Goal: Navigation & Orientation: Find specific page/section

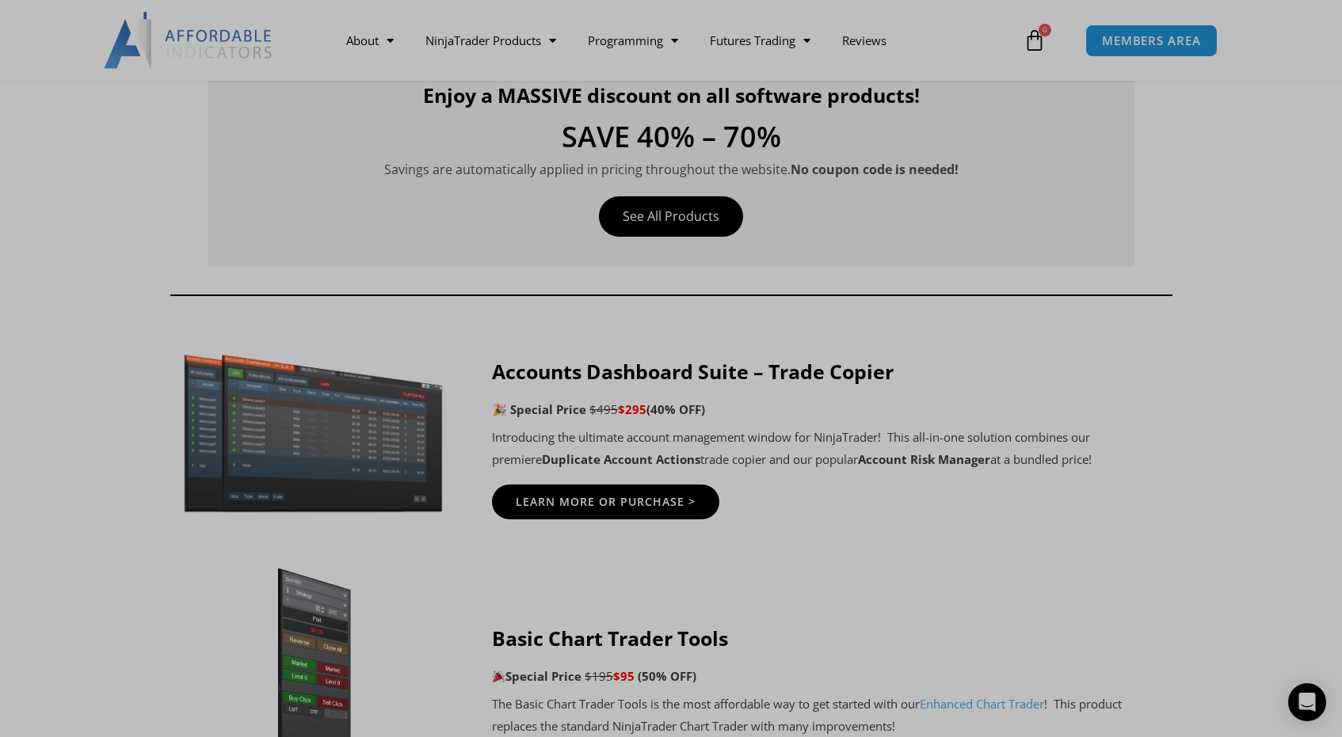
scroll to position [574, 0]
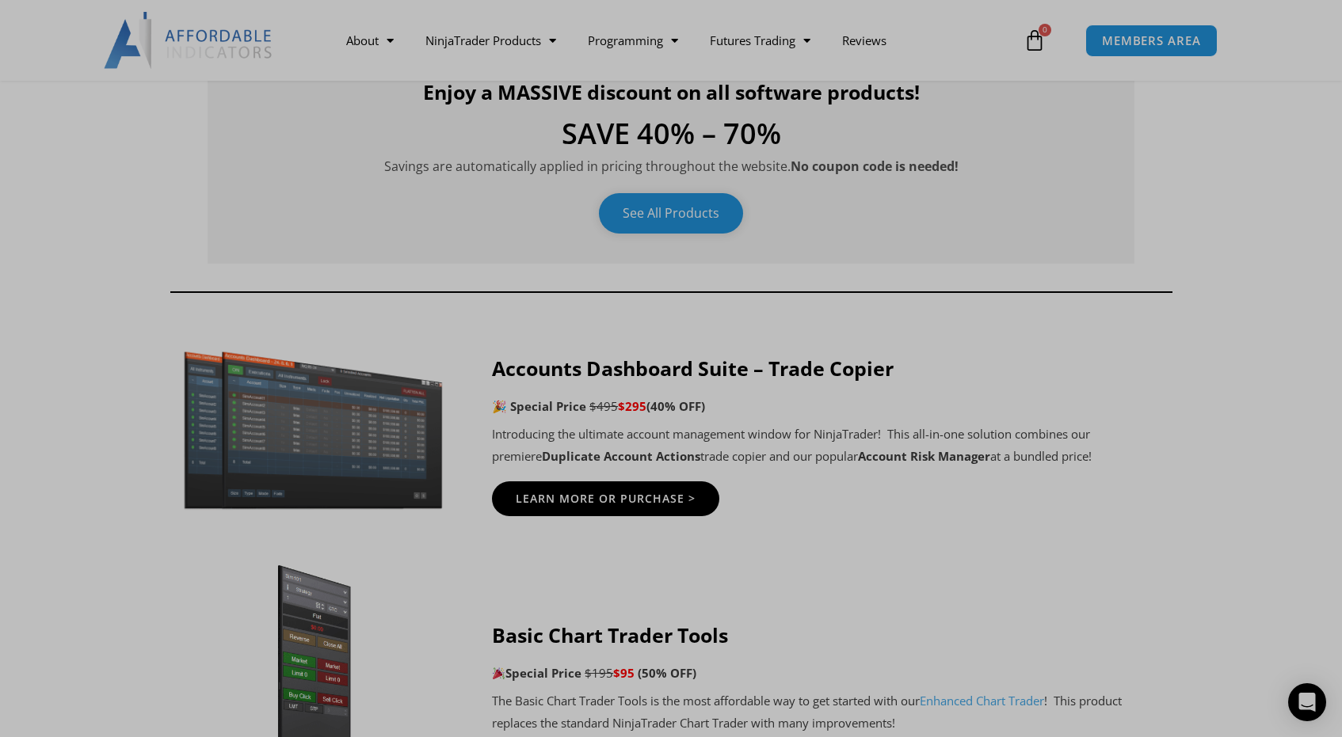
click at [660, 219] on link "See All Products" at bounding box center [671, 213] width 144 height 40
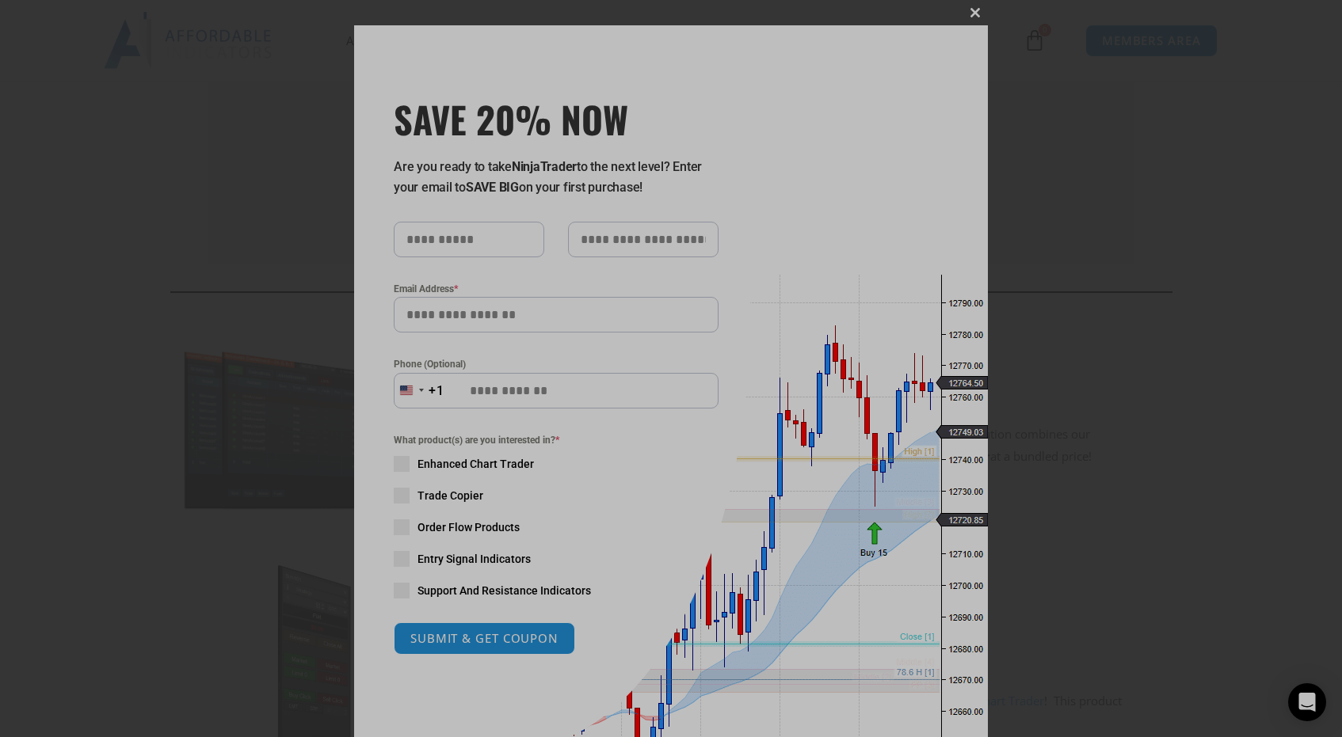
click at [972, 9] on span at bounding box center [974, 13] width 25 height 10
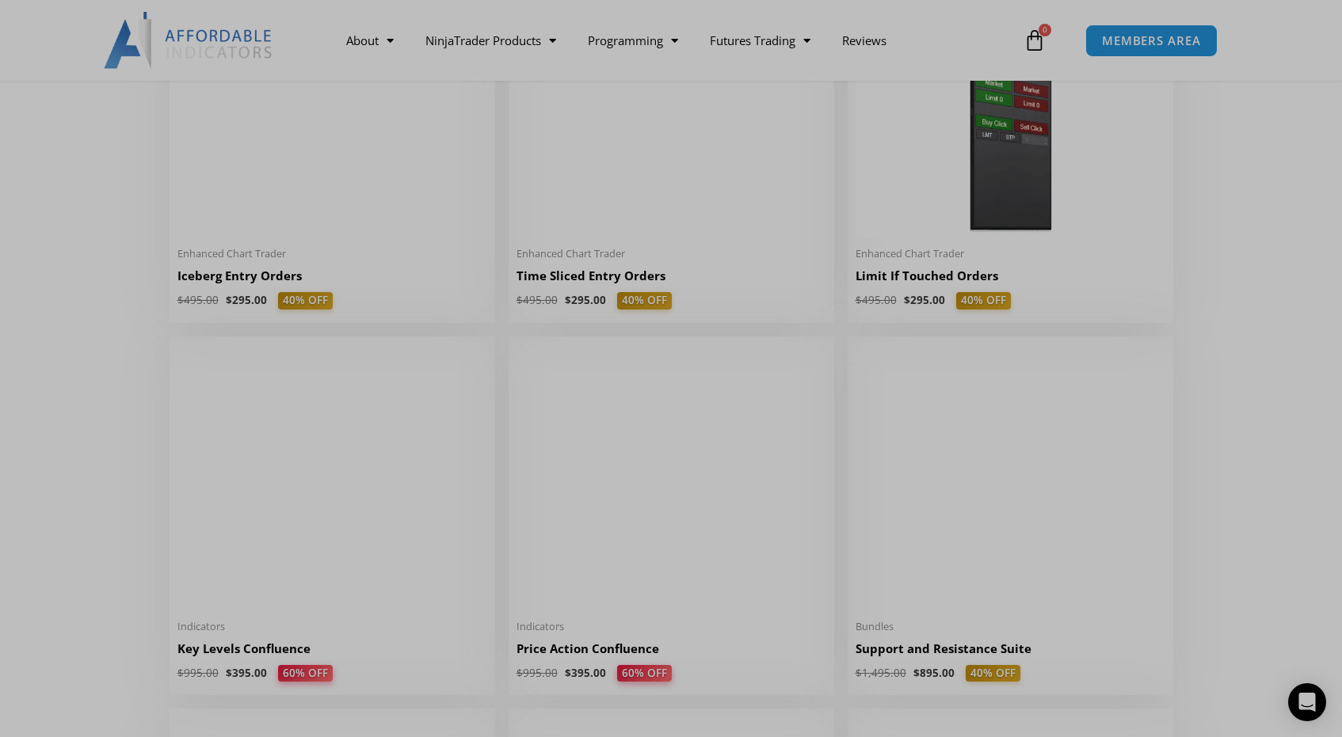
scroll to position [2034, 0]
